Goal: Check status

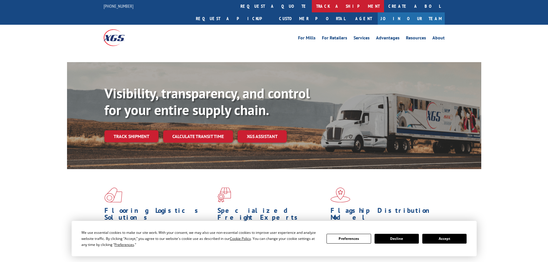
click at [312, 6] on link "track a shipment" at bounding box center [348, 6] width 72 height 12
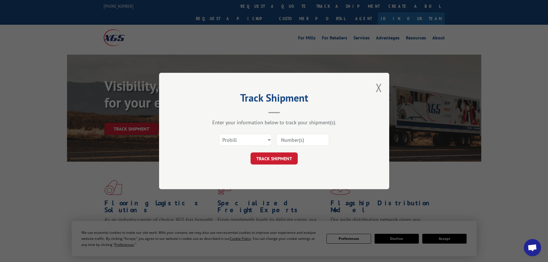
click at [258, 142] on select "Select category... Probill BOL PO" at bounding box center [245, 140] width 53 height 12
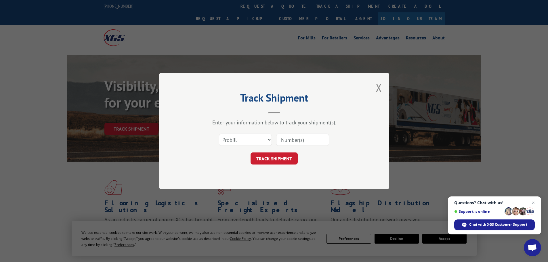
select select "bol"
click at [219, 134] on select "Select category... Probill BOL PO" at bounding box center [245, 140] width 53 height 12
paste input "7082811"
type input "7082811"
click at [284, 156] on button "TRACK SHIPMENT" at bounding box center [273, 158] width 47 height 12
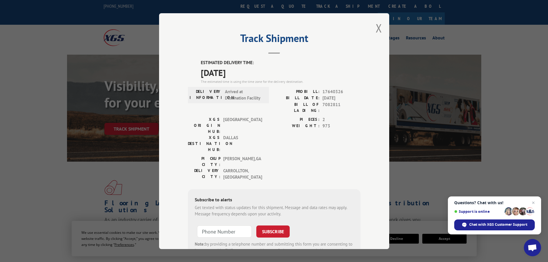
click at [380, 26] on div "Track Shipment ESTIMATED DELIVERY TIME: [DATE] The estimated time is using the …" at bounding box center [274, 131] width 230 height 236
